Goal: Navigation & Orientation: Find specific page/section

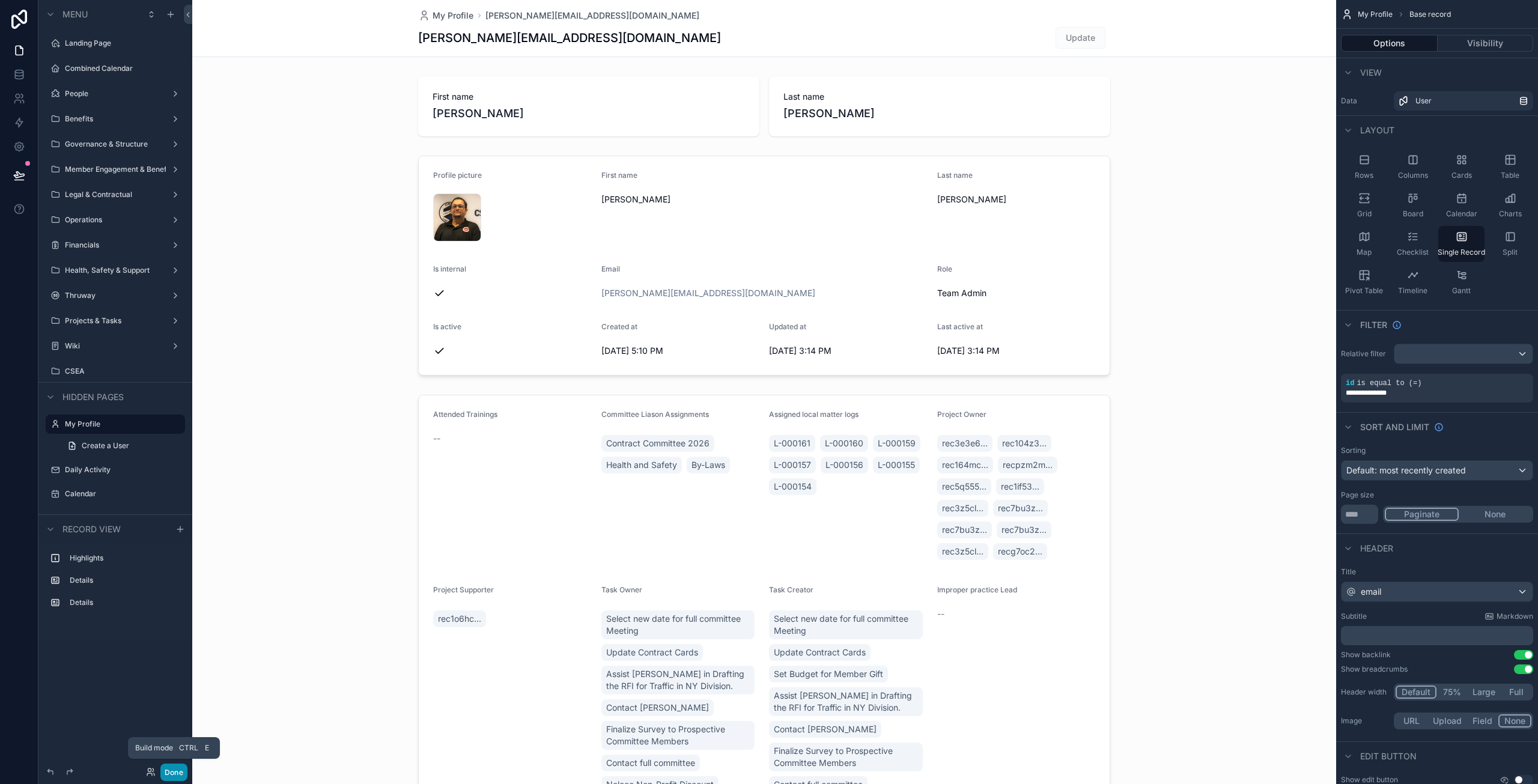
click at [177, 774] on button "Done" at bounding box center [173, 773] width 27 height 18
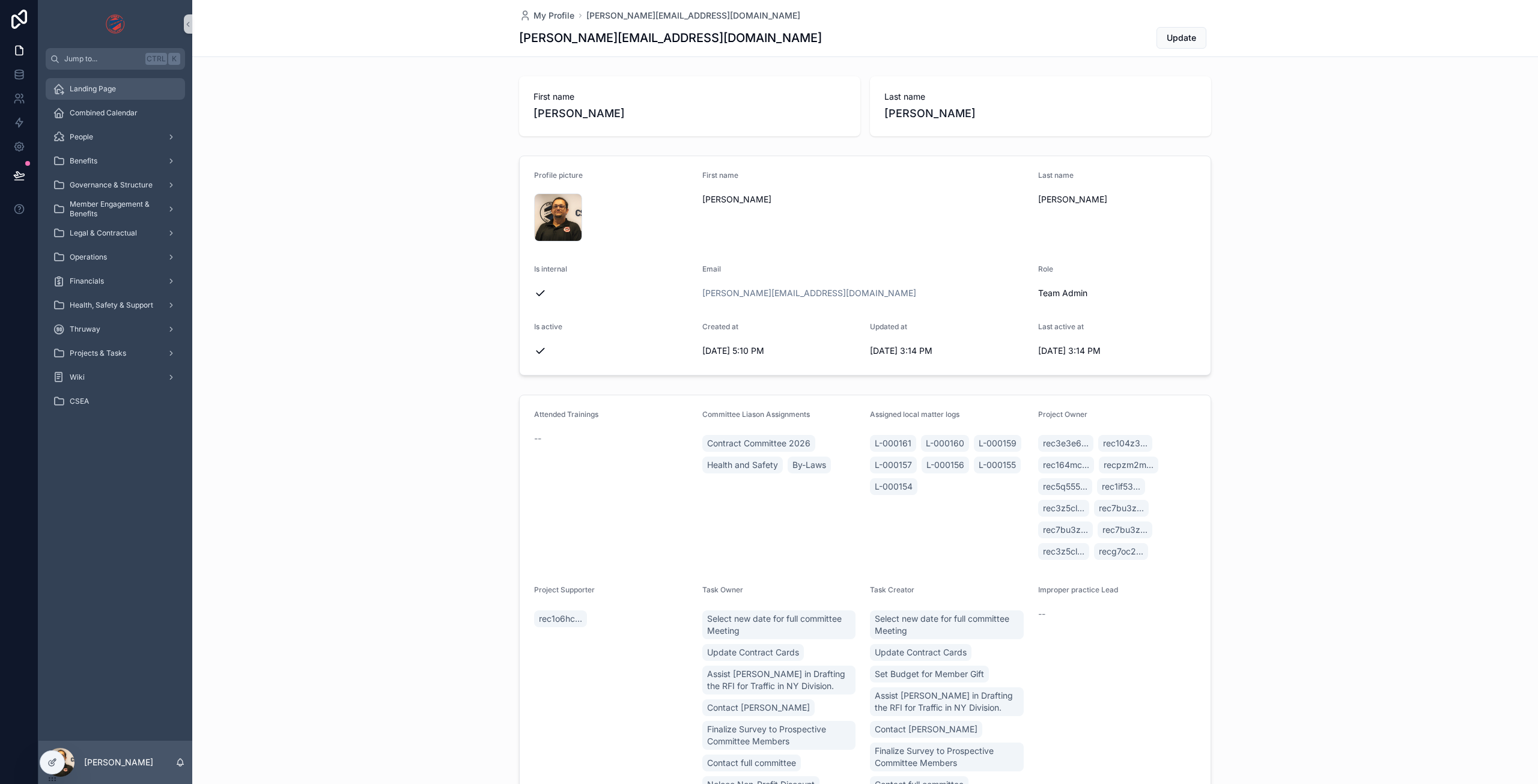
click at [88, 91] on span "Landing Page" at bounding box center [93, 88] width 46 height 10
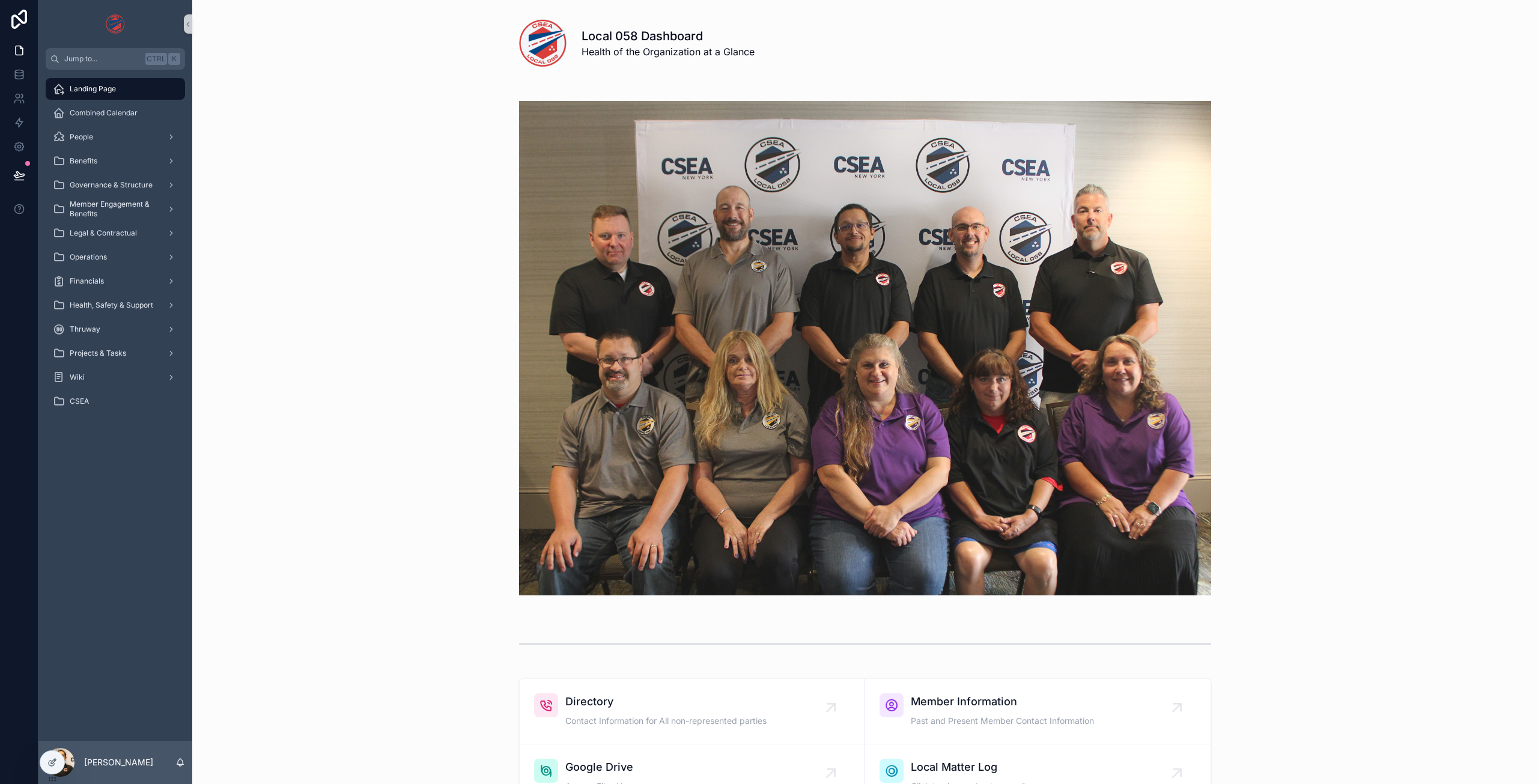
click at [1025, 185] on img "scrollable content" at bounding box center [865, 347] width 692 height 494
click at [98, 406] on div "CSEA" at bounding box center [115, 401] width 125 height 19
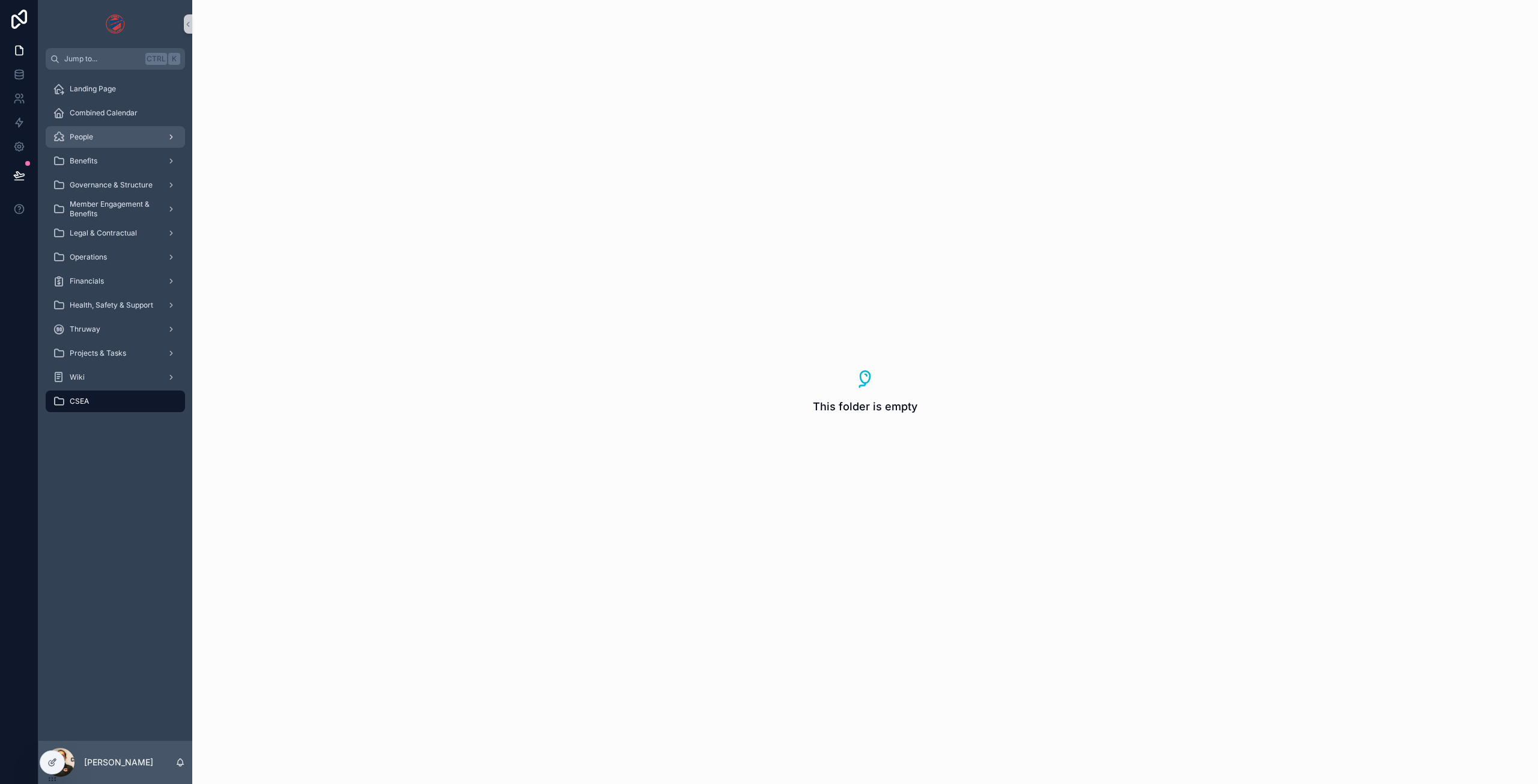
click at [106, 140] on div "People" at bounding box center [115, 137] width 125 height 19
